Goal: Check status

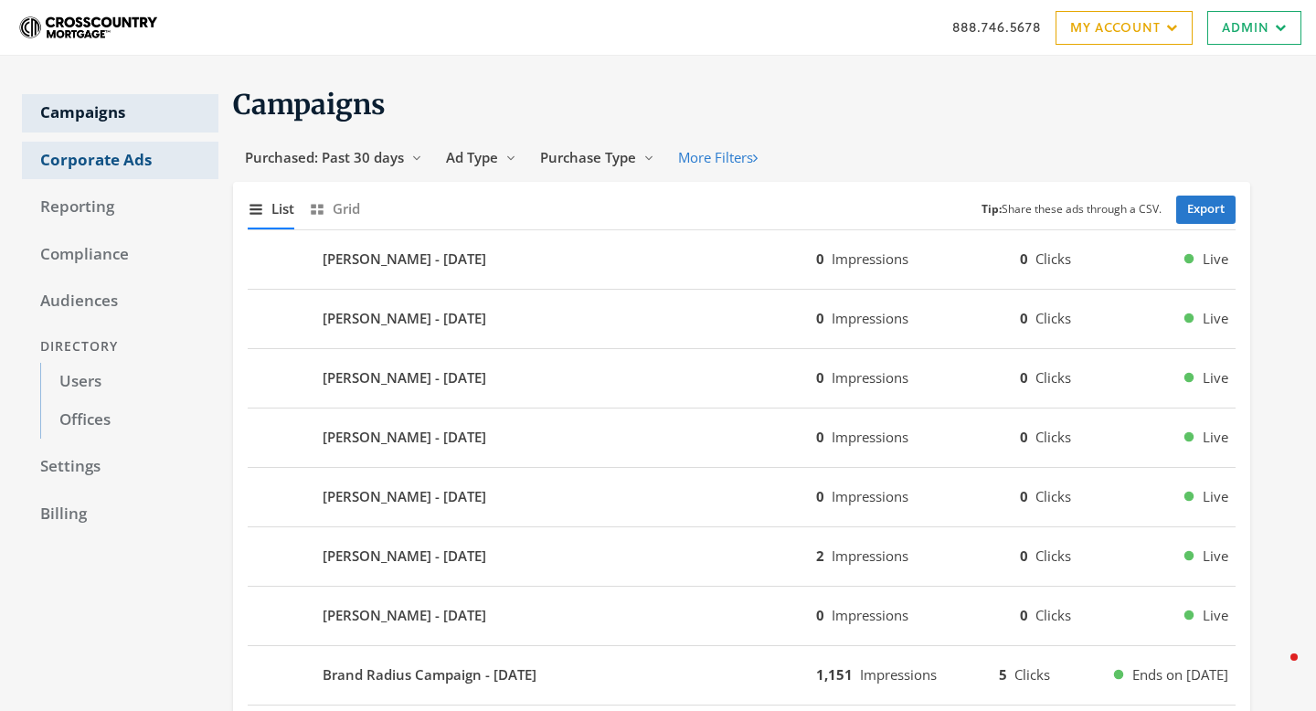
click at [110, 168] on link "Corporate Ads" at bounding box center [120, 161] width 197 height 38
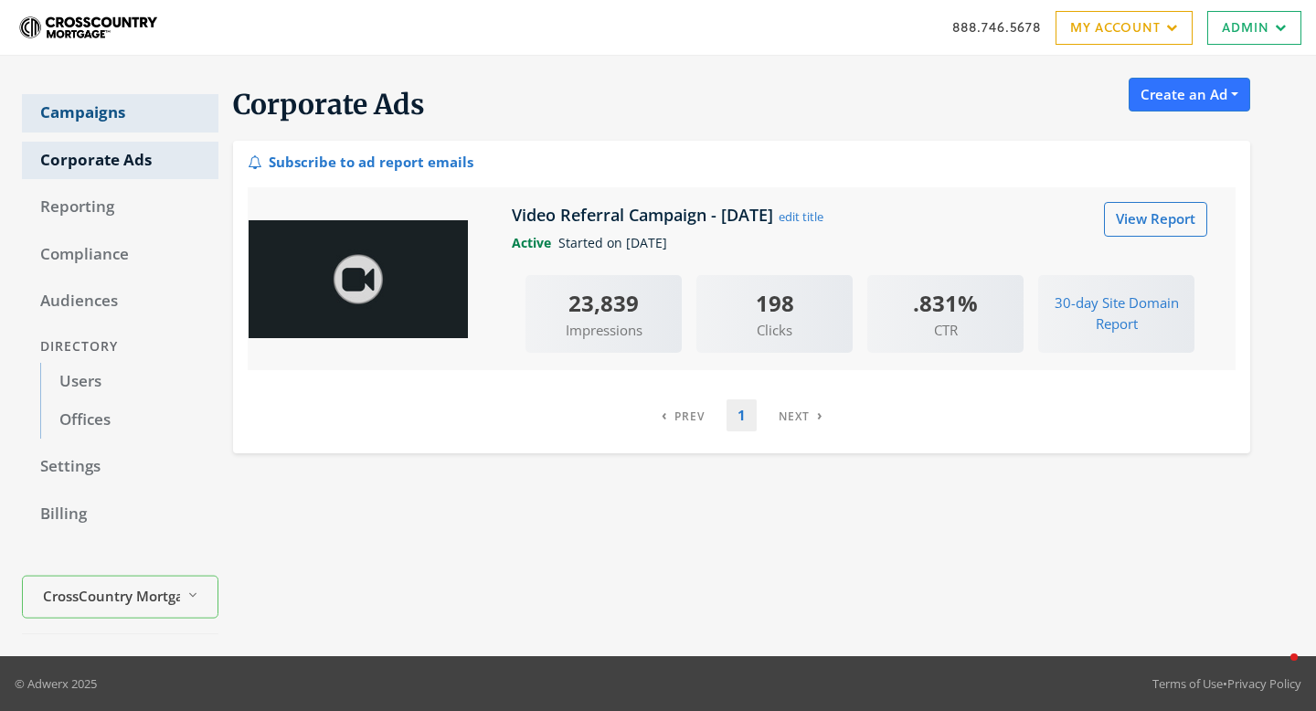
click at [123, 122] on link "Campaigns" at bounding box center [120, 113] width 197 height 38
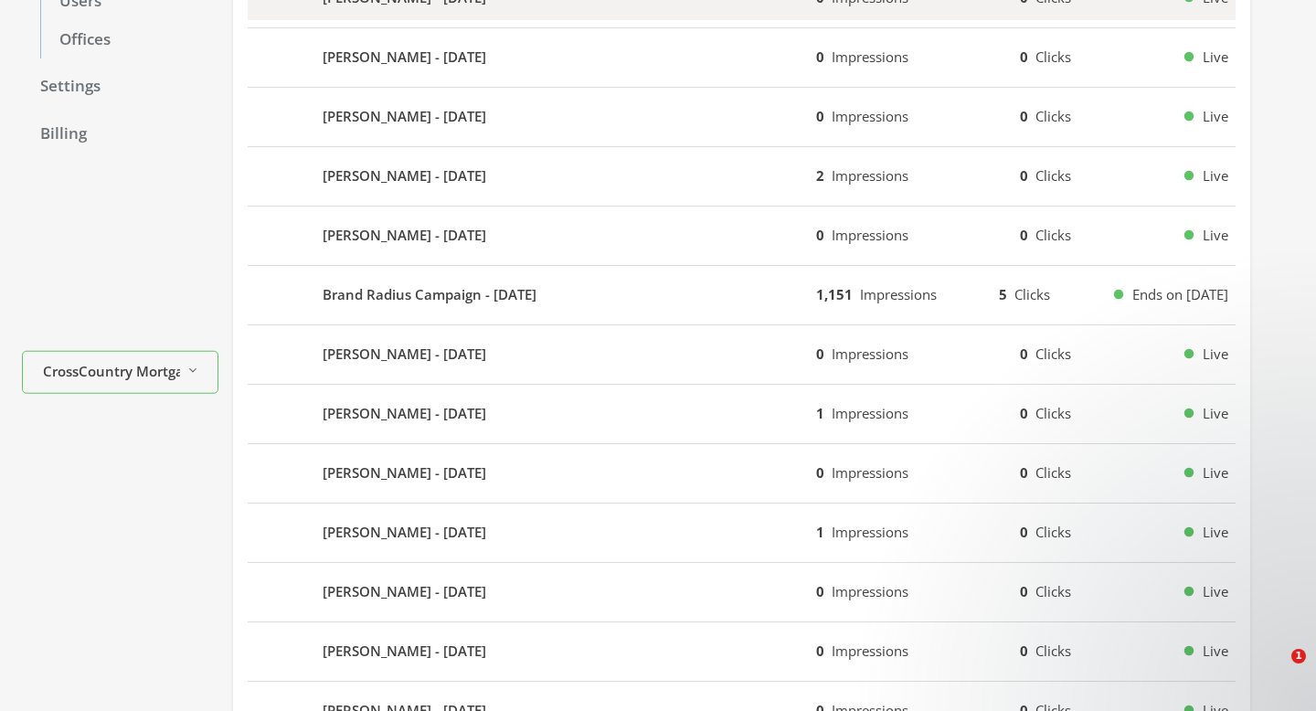
scroll to position [401, 0]
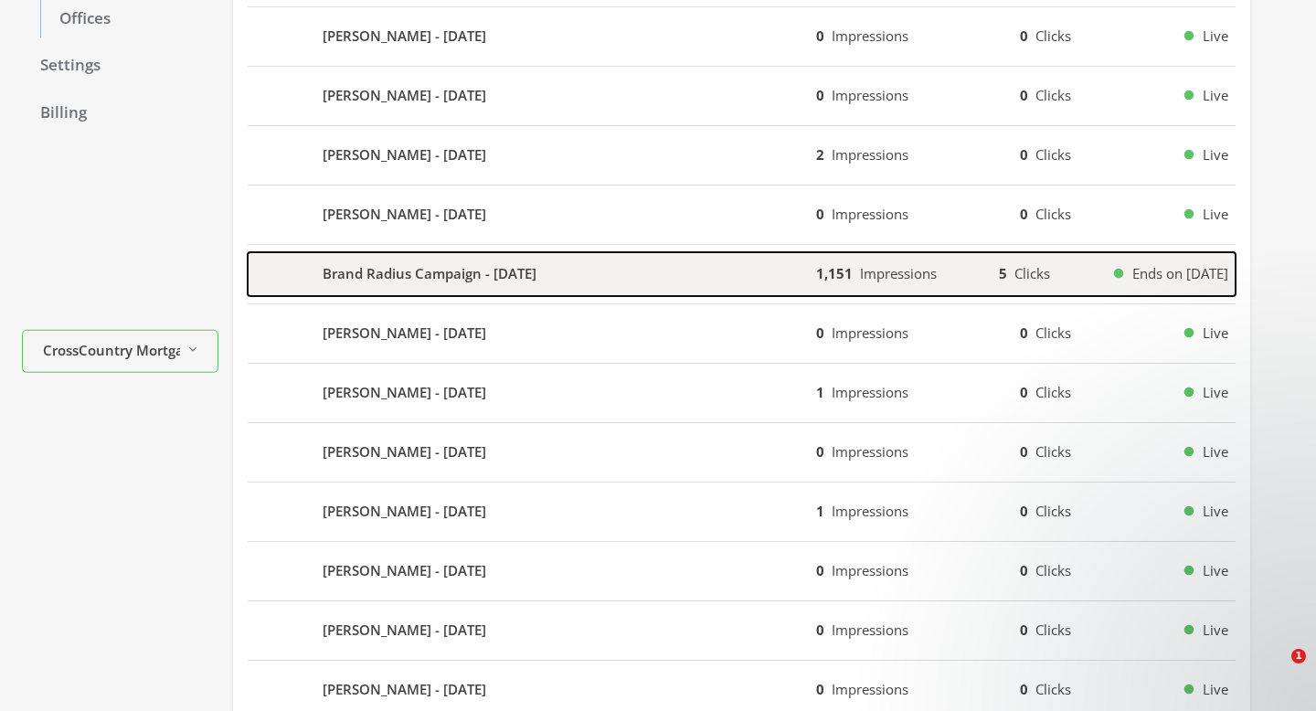
click at [503, 290] on div "Brand Radius Campaign - [DATE]" at bounding box center [532, 274] width 569 height 44
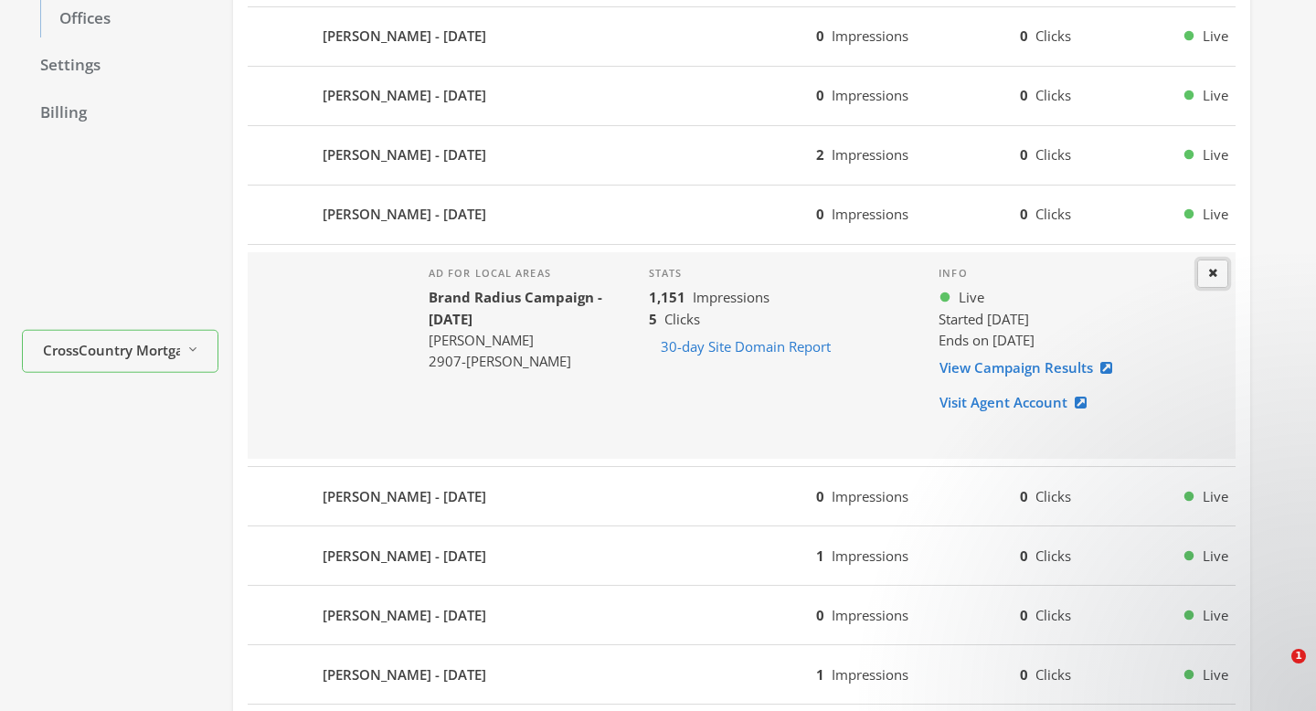
click at [1211, 263] on button "Close" at bounding box center [1213, 274] width 31 height 28
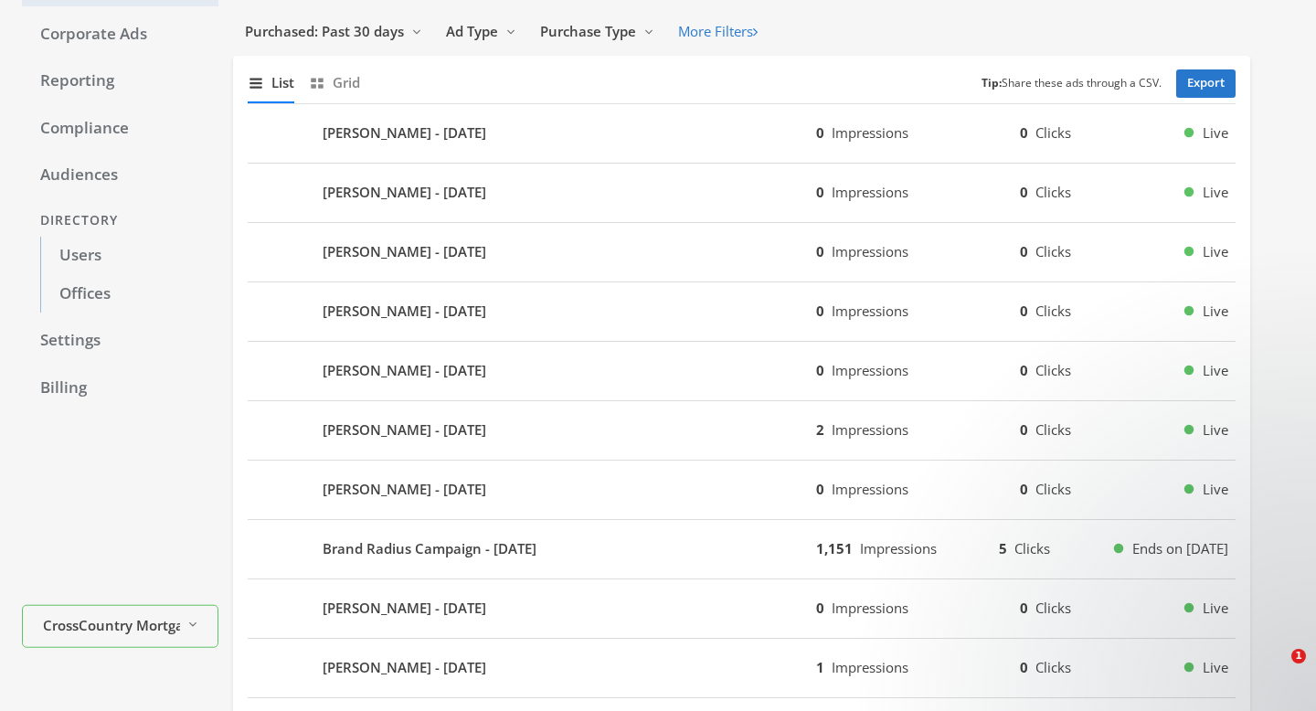
scroll to position [0, 0]
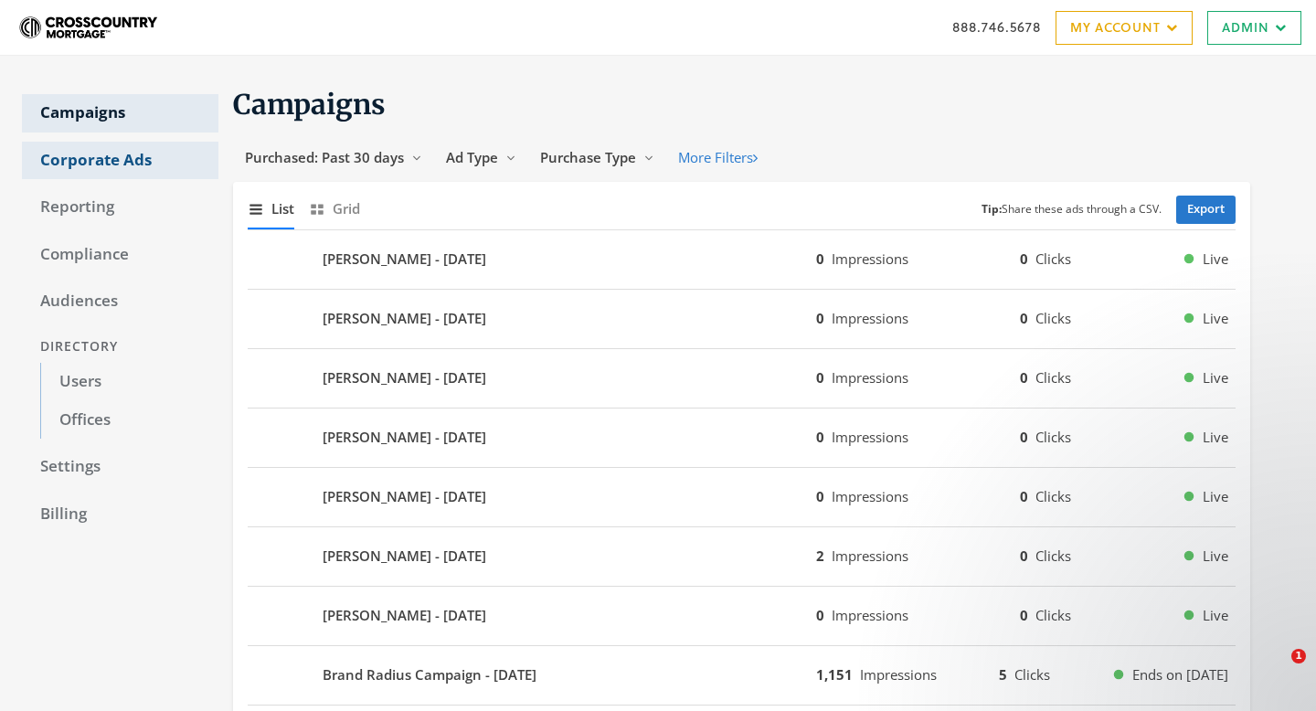
click at [126, 171] on link "Corporate Ads" at bounding box center [120, 161] width 197 height 38
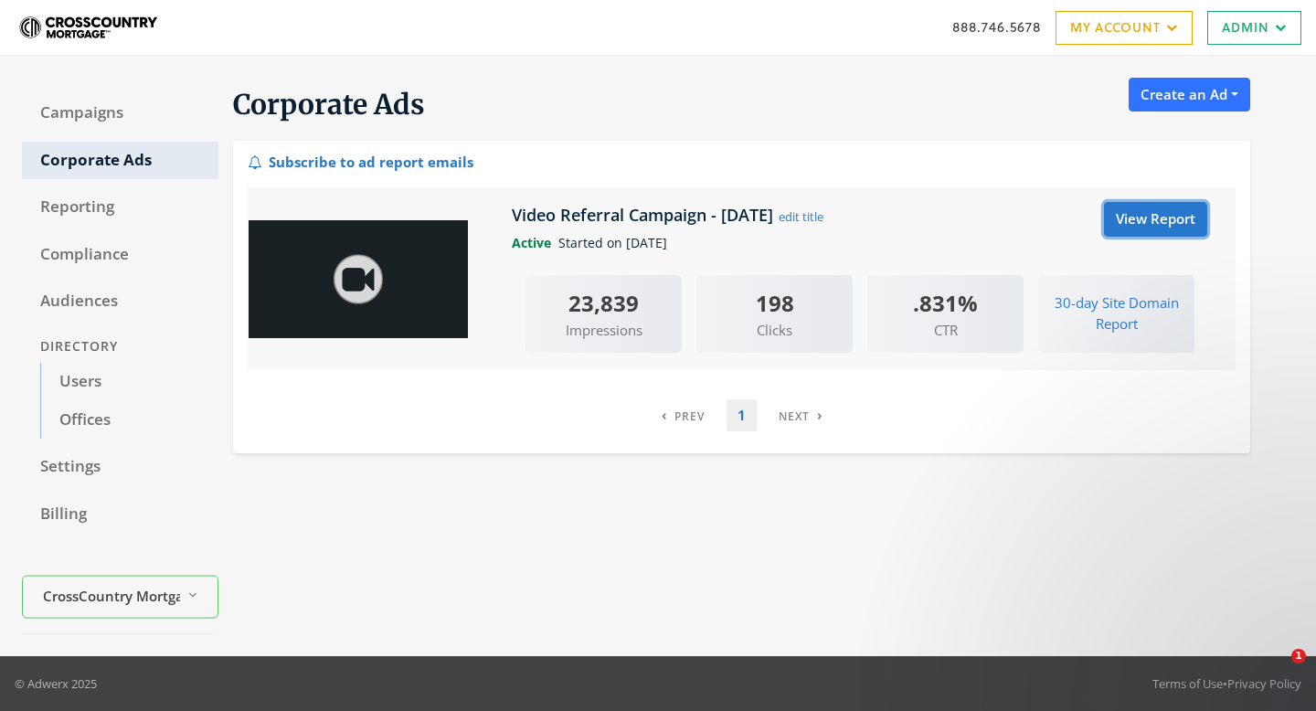
click at [1136, 219] on link "View Report" at bounding box center [1155, 219] width 103 height 34
